Goal: Entertainment & Leisure: Consume media (video, audio)

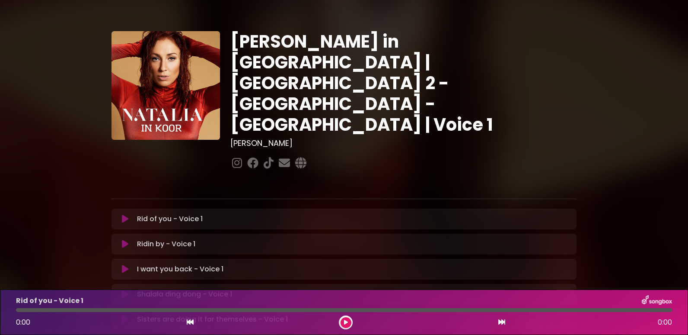
click at [125, 214] on icon at bounding box center [125, 218] width 6 height 9
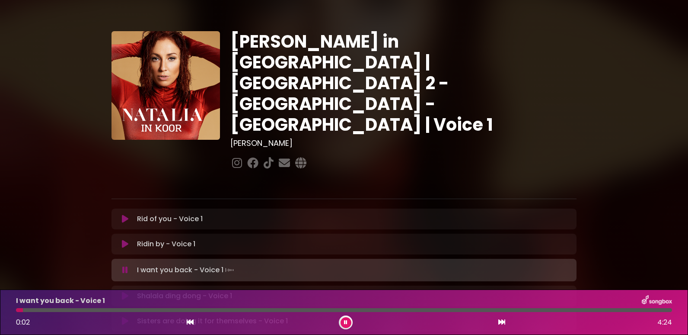
click at [113, 308] on div at bounding box center [344, 310] width 656 height 4
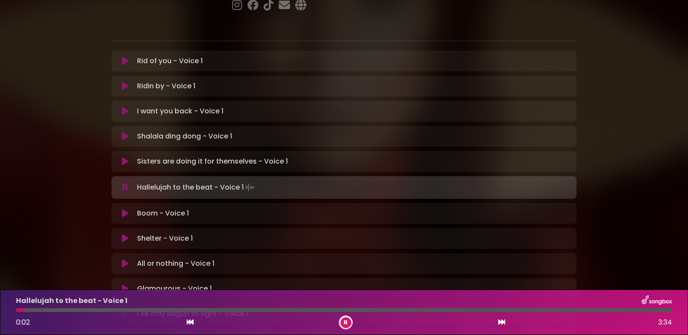
scroll to position [173, 0]
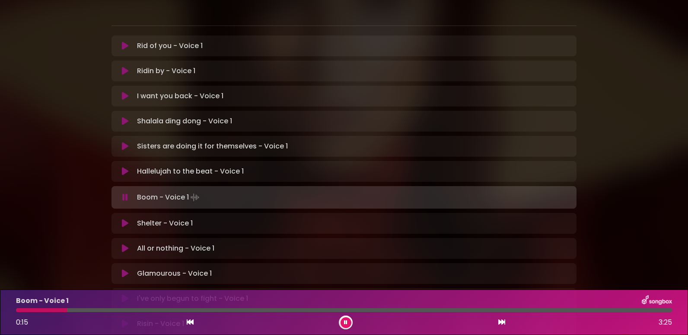
click at [78, 311] on div at bounding box center [344, 310] width 656 height 4
click at [108, 311] on div at bounding box center [76, 310] width 120 height 4
click at [94, 310] on div at bounding box center [72, 310] width 112 height 4
click at [89, 310] on div at bounding box center [61, 310] width 90 height 4
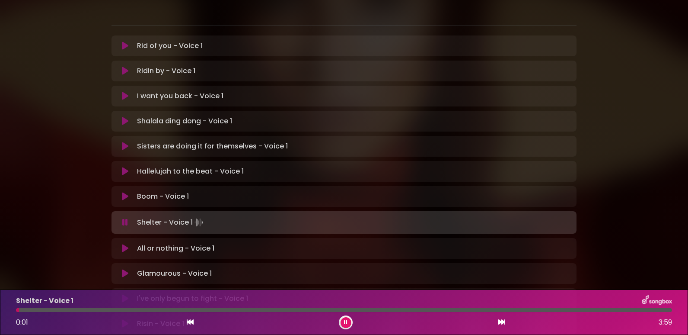
click at [95, 310] on div at bounding box center [344, 310] width 656 height 4
click at [482, 311] on div at bounding box center [344, 310] width 656 height 4
click at [497, 309] on div at bounding box center [344, 310] width 656 height 4
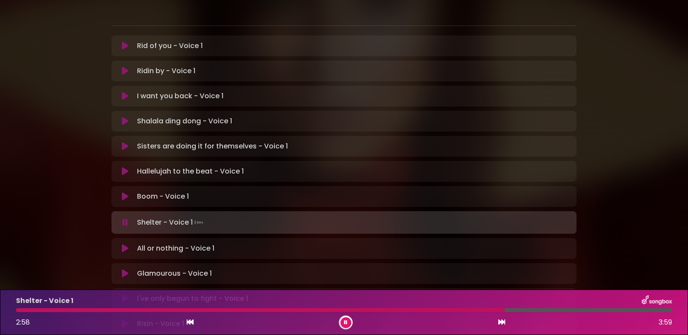
click at [510, 310] on div at bounding box center [344, 310] width 656 height 4
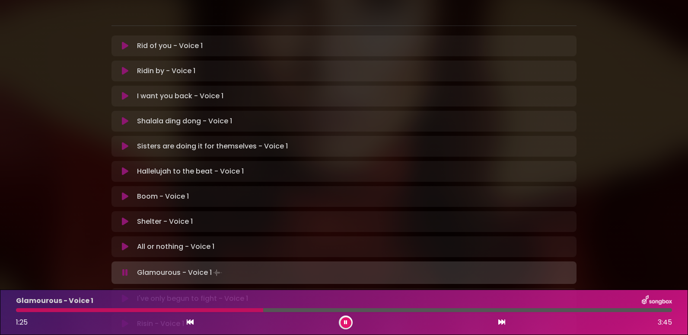
click at [172, 311] on div at bounding box center [139, 310] width 247 height 4
click at [346, 321] on icon at bounding box center [345, 321] width 3 height 5
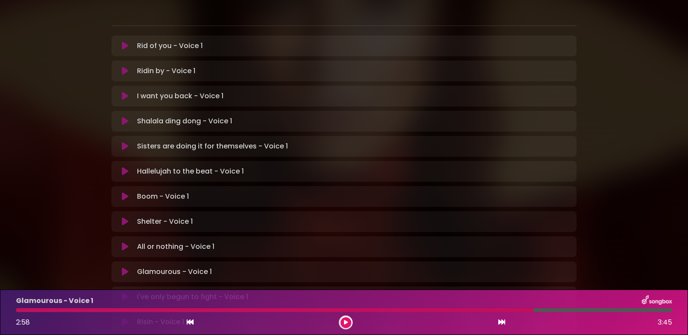
click at [126, 292] on icon at bounding box center [125, 296] width 6 height 9
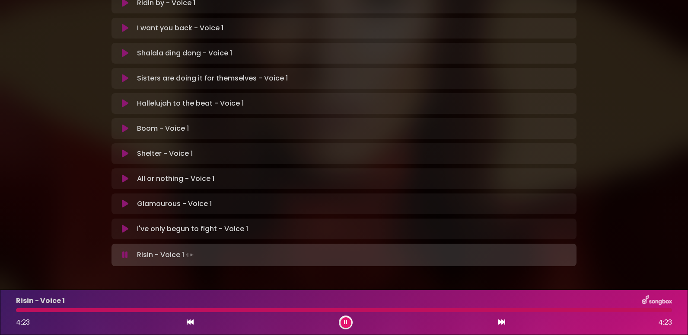
scroll to position [239, 0]
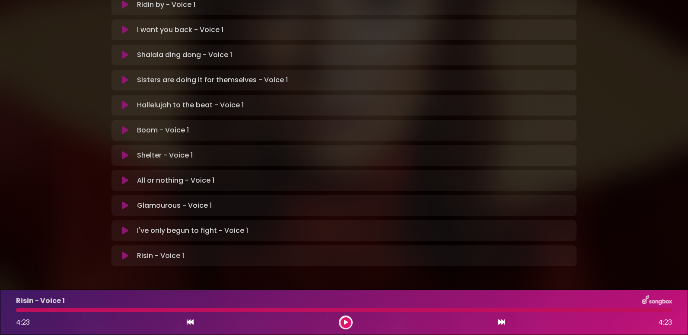
click at [447, 306] on div "Risin - Voice 1 4:23 4:23" at bounding box center [344, 312] width 667 height 34
click at [123, 251] on icon at bounding box center [125, 255] width 6 height 9
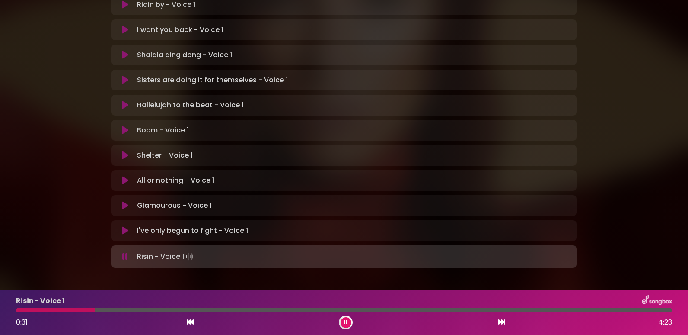
click at [113, 310] on div at bounding box center [344, 310] width 656 height 4
click at [163, 309] on div at bounding box center [135, 310] width 239 height 4
click at [163, 309] on div at bounding box center [130, 310] width 229 height 4
click at [165, 307] on div "Risin - Voice 1 0:59 4:23" at bounding box center [344, 312] width 667 height 34
click at [165, 307] on div "Risin - Voice 1 1:30 4:23" at bounding box center [344, 312] width 667 height 34
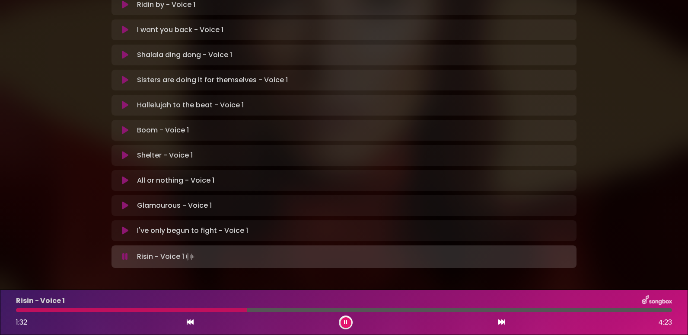
click at [168, 309] on div at bounding box center [131, 310] width 231 height 4
click at [345, 321] on icon at bounding box center [345, 321] width 3 height 5
